Goal: Navigation & Orientation: Find specific page/section

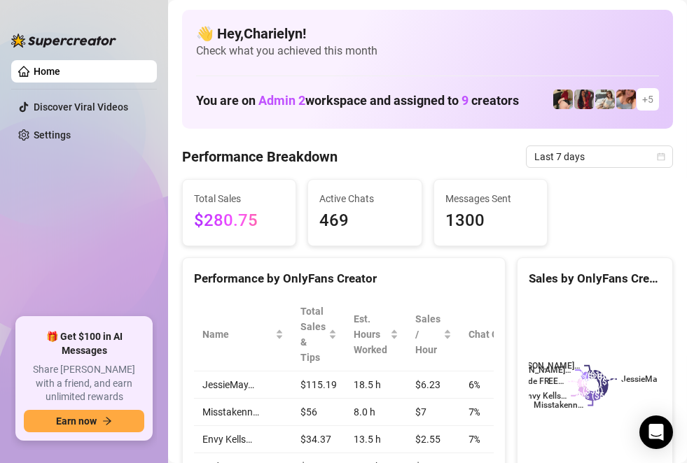
click at [82, 216] on ul "Home Discover Viral Videos Settings" at bounding box center [84, 184] width 146 height 258
